Goal: Transaction & Acquisition: Purchase product/service

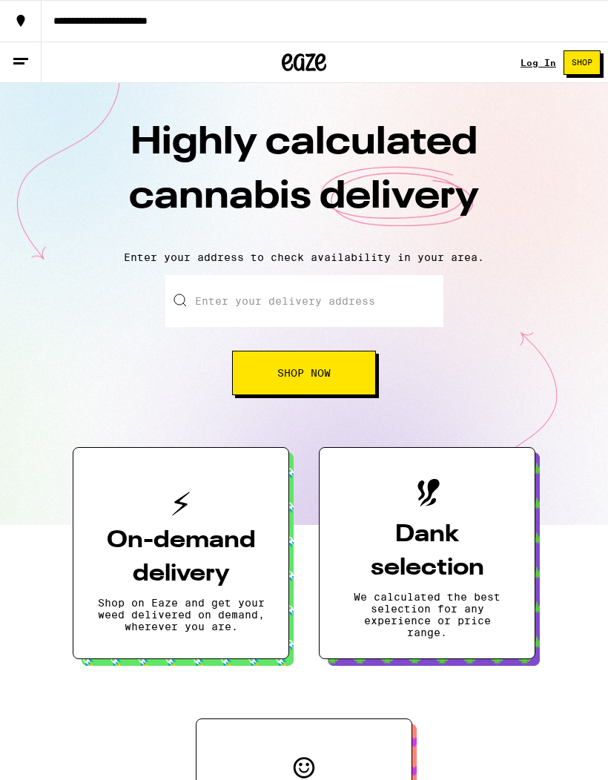
click at [546, 67] on link "Log In" at bounding box center [539, 63] width 36 height 10
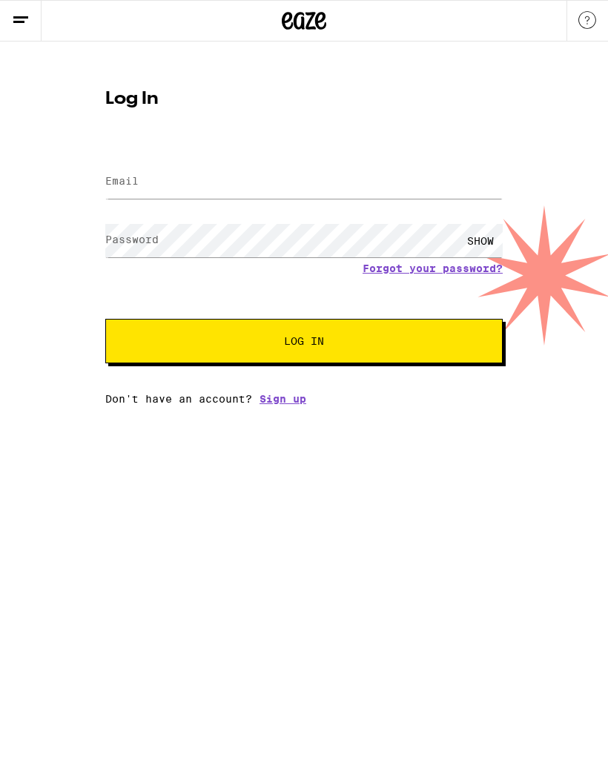
click at [159, 197] on input "Email" at bounding box center [304, 181] width 398 height 33
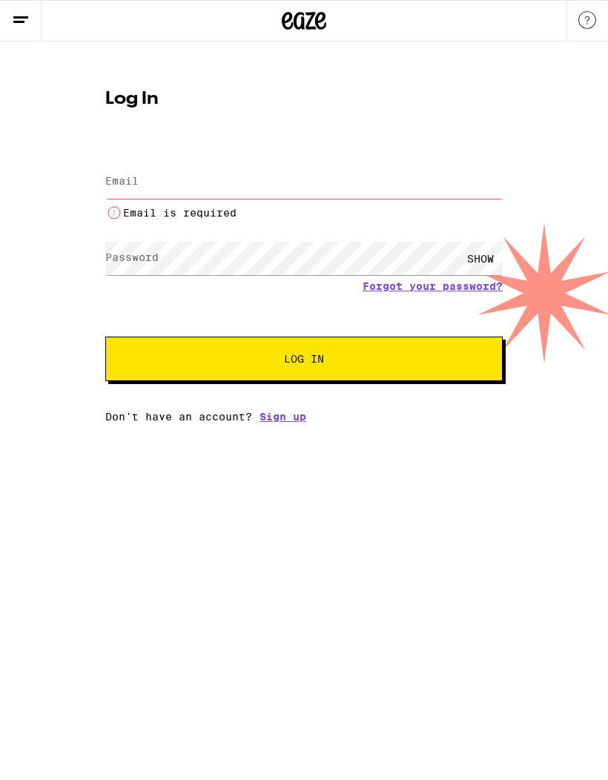
type input "[EMAIL_ADDRESS][DOMAIN_NAME]"
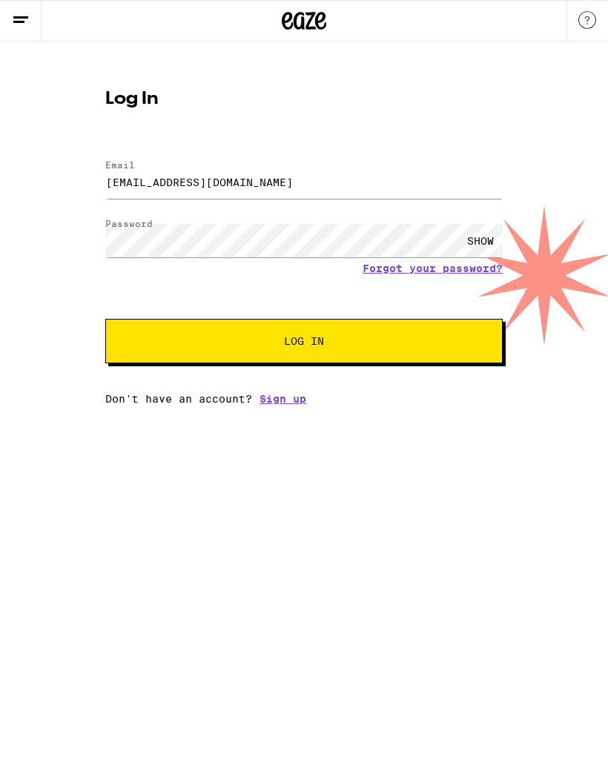
click at [375, 352] on button "Log In" at bounding box center [304, 341] width 398 height 45
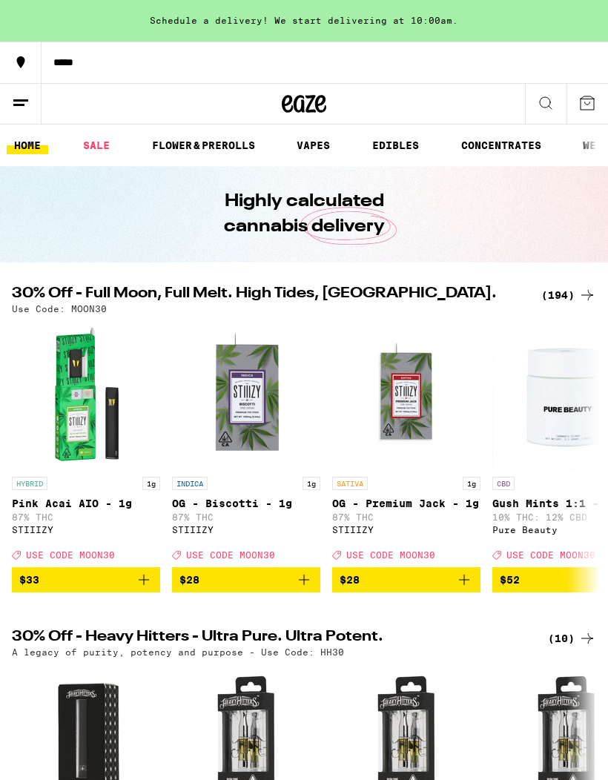
click at [573, 300] on div "(194)" at bounding box center [568, 295] width 55 height 18
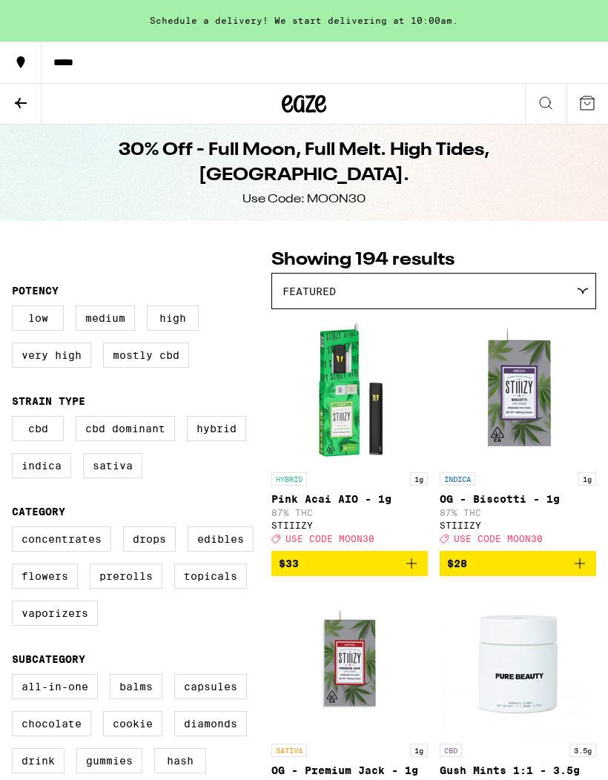
click at [222, 552] on label "Edibles" at bounding box center [221, 539] width 66 height 25
click at [16, 530] on input "Edibles" at bounding box center [15, 529] width 1 height 1
checkbox input "true"
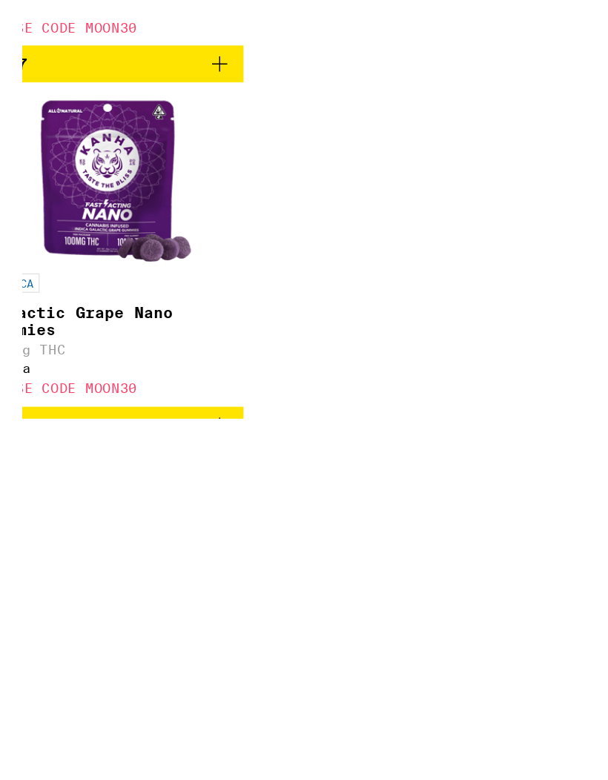
scroll to position [5745, 0]
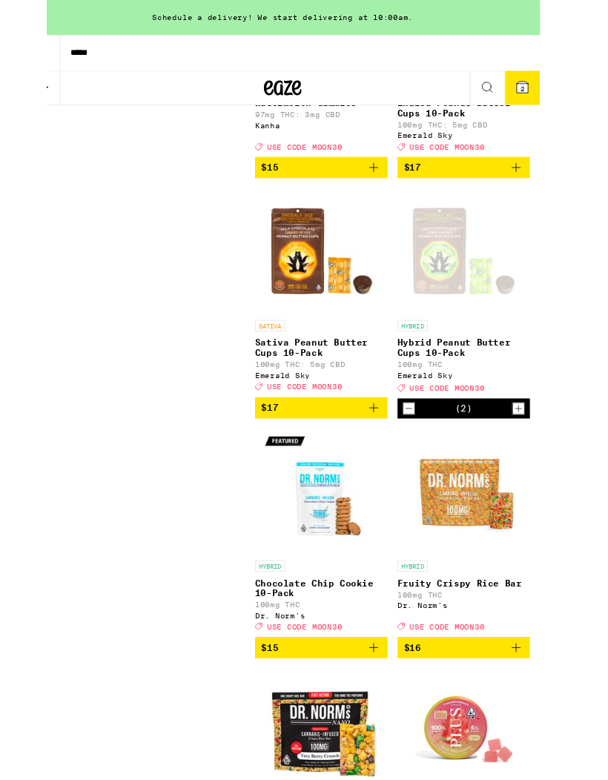
scroll to position [5805, 0]
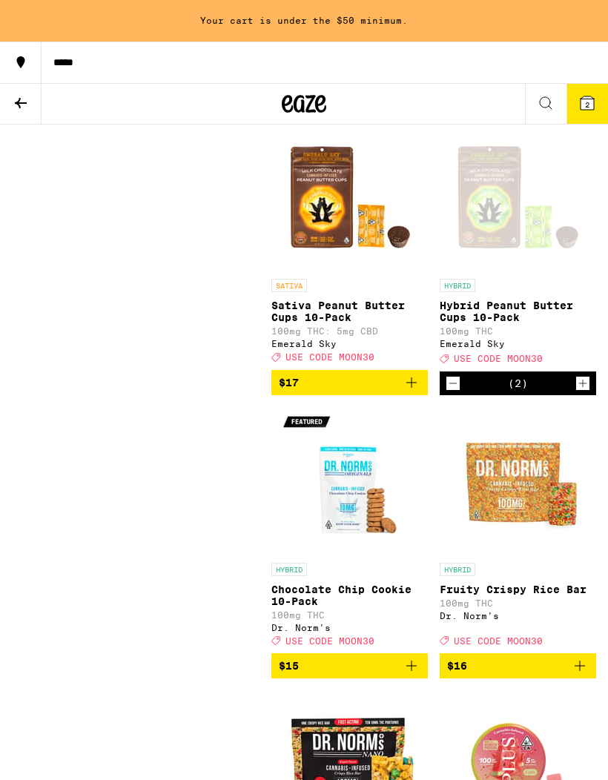
click at [413, 392] on icon "Add to bag" at bounding box center [412, 383] width 18 height 18
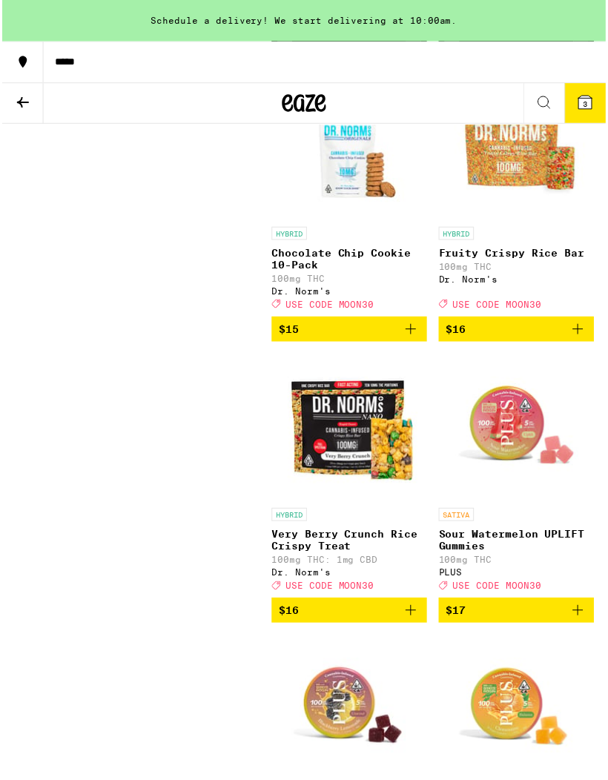
scroll to position [6143, 0]
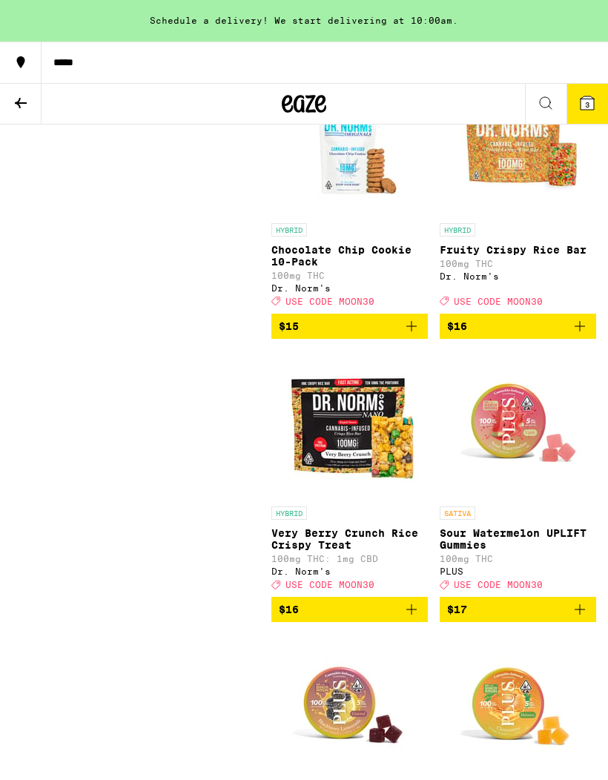
click at [590, 111] on icon at bounding box center [588, 103] width 18 height 18
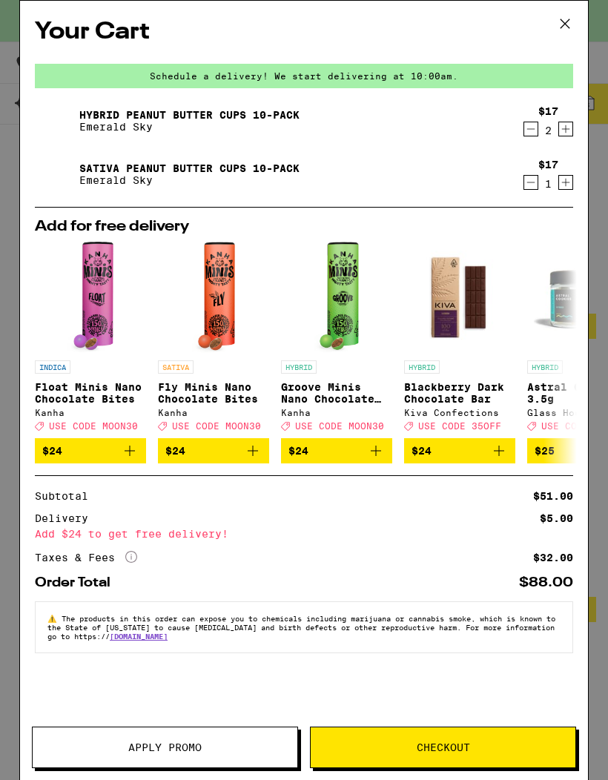
click at [130, 748] on span "Apply Promo" at bounding box center [164, 747] width 73 height 10
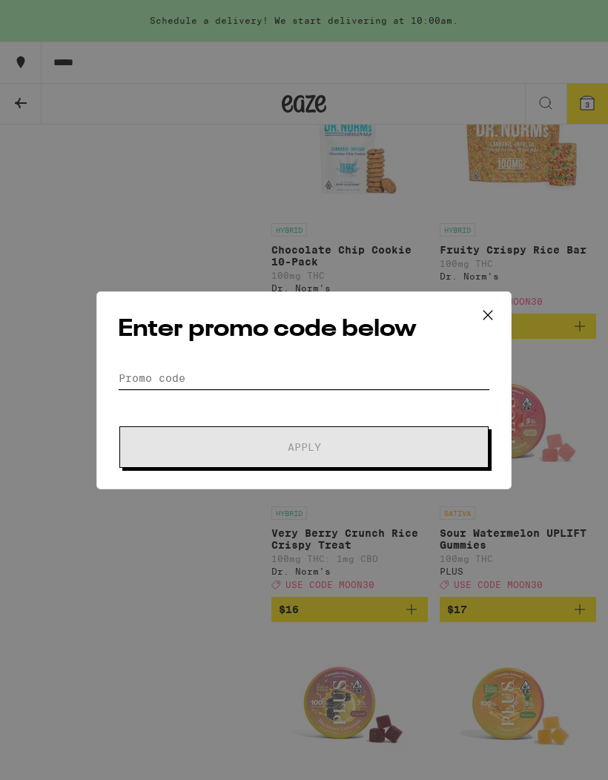
click at [163, 374] on input "Promo Code" at bounding box center [304, 378] width 372 height 22
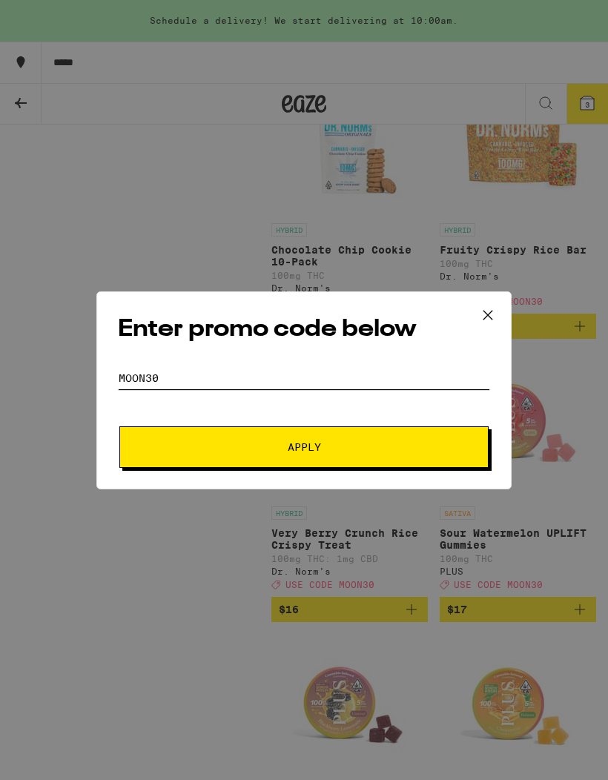
type input "Moon30"
click at [360, 447] on span "Apply" at bounding box center [304, 447] width 267 height 10
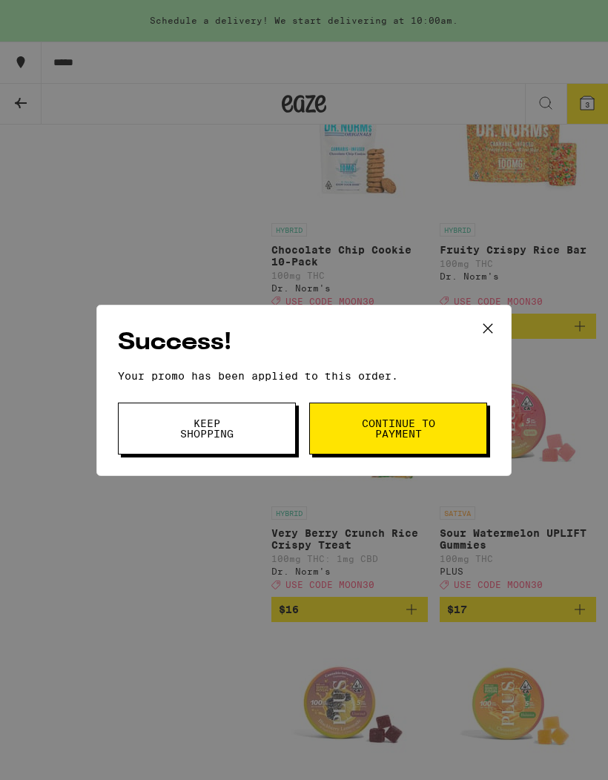
click at [435, 429] on span "Continue to payment" at bounding box center [398, 428] width 76 height 21
